Goal: Browse casually

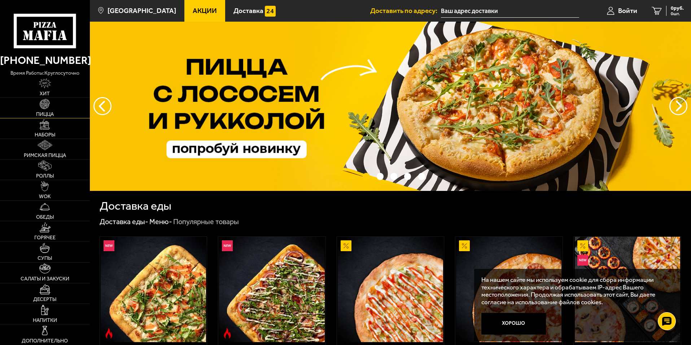
click at [47, 104] on img at bounding box center [45, 104] width 10 height 10
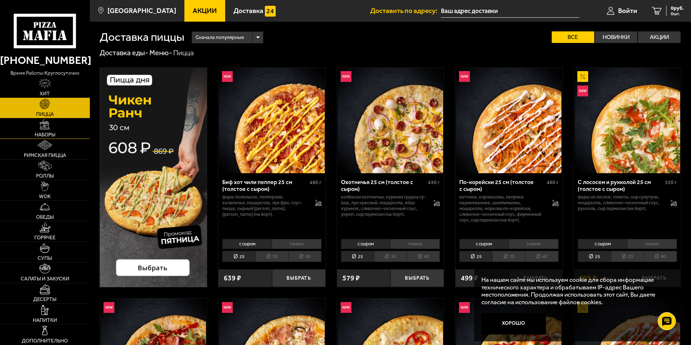
click at [44, 128] on img at bounding box center [45, 125] width 10 height 10
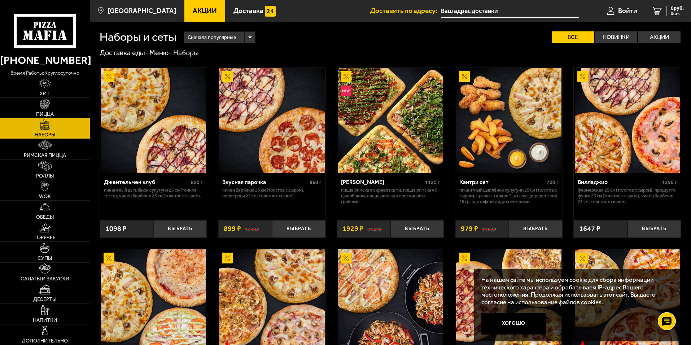
click at [47, 108] on img at bounding box center [45, 104] width 10 height 10
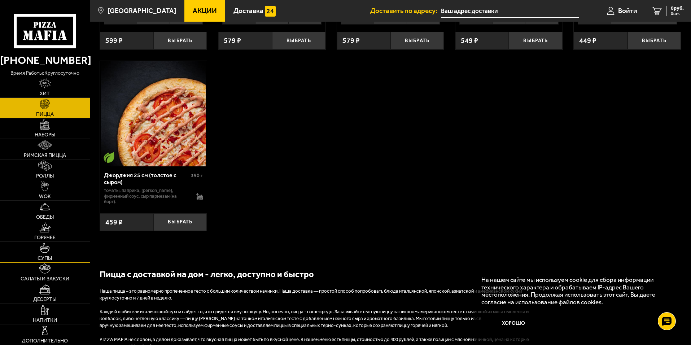
scroll to position [1589, 0]
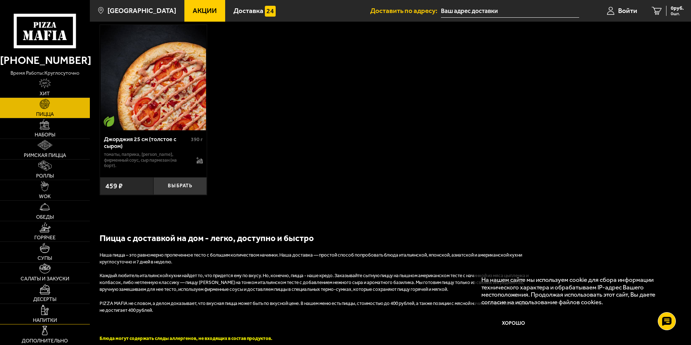
click at [47, 309] on img at bounding box center [45, 310] width 8 height 10
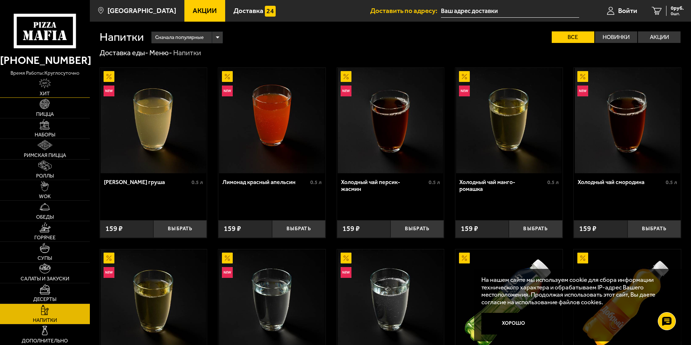
click at [43, 86] on img at bounding box center [45, 83] width 12 height 10
